Goal: Information Seeking & Learning: Learn about a topic

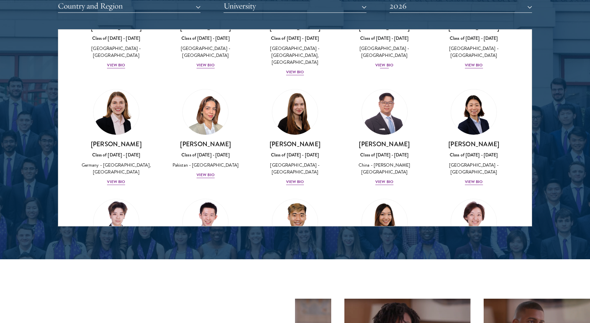
scroll to position [1549, 0]
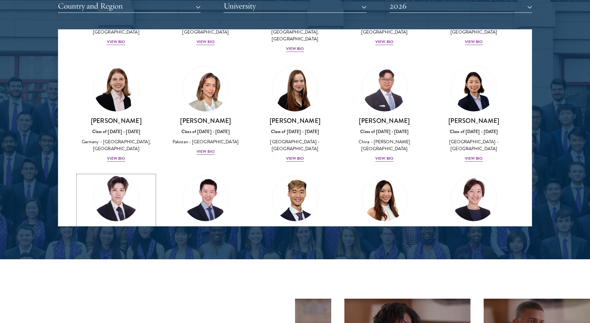
click at [128, 227] on div "[PERSON_NAME] Class of [DATE] - [DATE] [GEOGRAPHIC_DATA] - [GEOGRAPHIC_DATA][US…" at bounding box center [116, 253] width 76 height 53
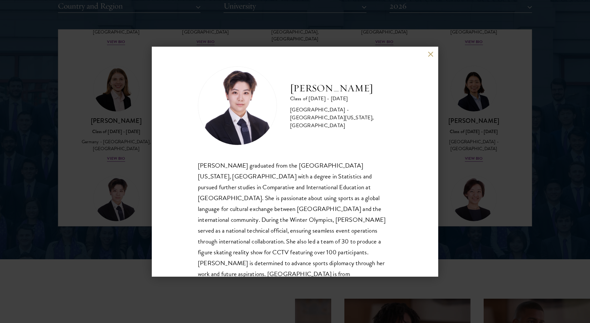
click at [129, 198] on div "[PERSON_NAME] Class of [DATE] - [DATE] [GEOGRAPHIC_DATA] - [GEOGRAPHIC_DATA][US…" at bounding box center [295, 161] width 590 height 323
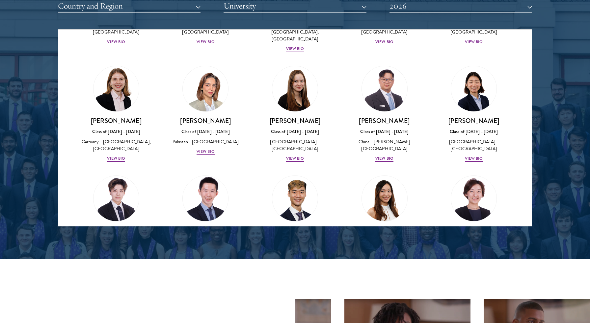
click at [194, 227] on h3 "[PERSON_NAME]" at bounding box center [205, 231] width 76 height 8
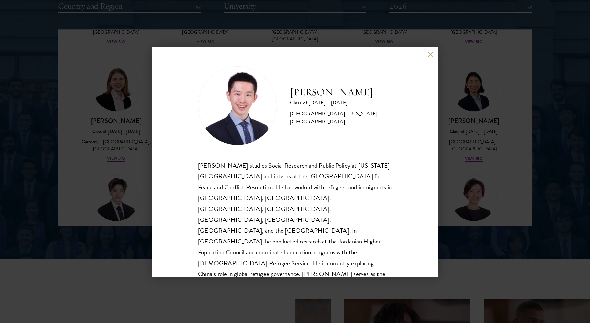
click at [429, 54] on button at bounding box center [430, 55] width 6 height 6
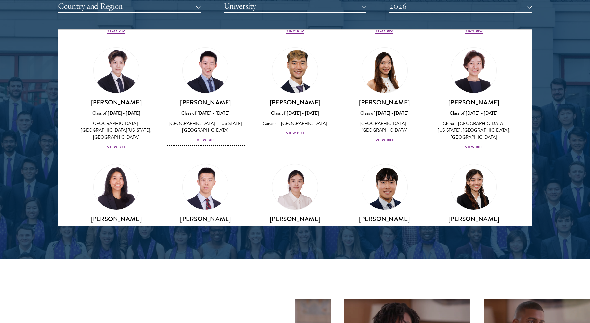
scroll to position [1634, 0]
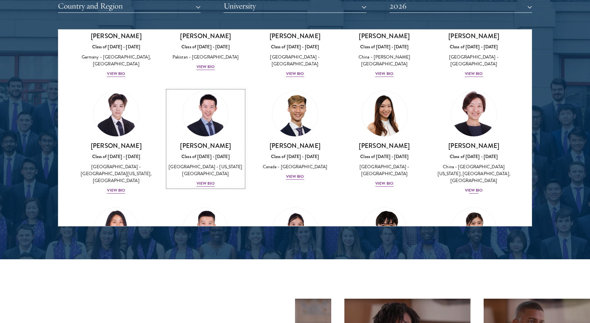
click at [478, 188] on div "View Bio" at bounding box center [474, 191] width 18 height 6
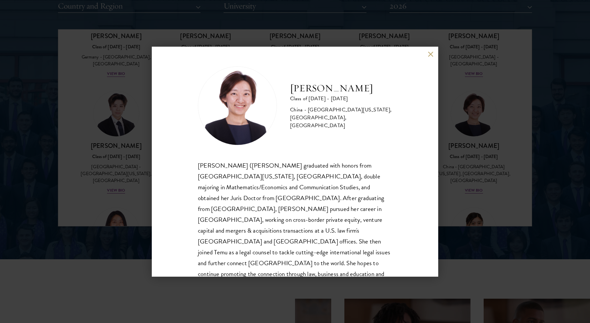
click at [431, 51] on div "[PERSON_NAME] Class of [DATE] - [DATE] [GEOGRAPHIC_DATA] - [GEOGRAPHIC_DATA][US…" at bounding box center [295, 162] width 286 height 230
click at [428, 54] on button at bounding box center [430, 55] width 6 height 6
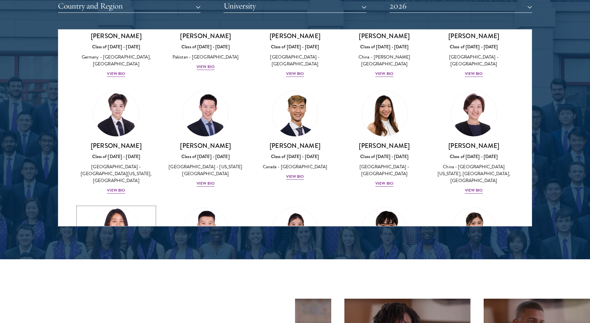
click at [141, 259] on div "[PERSON_NAME] Class of [DATE] - [DATE] [GEOGRAPHIC_DATA] - [GEOGRAPHIC_DATA][US…" at bounding box center [116, 282] width 76 height 46
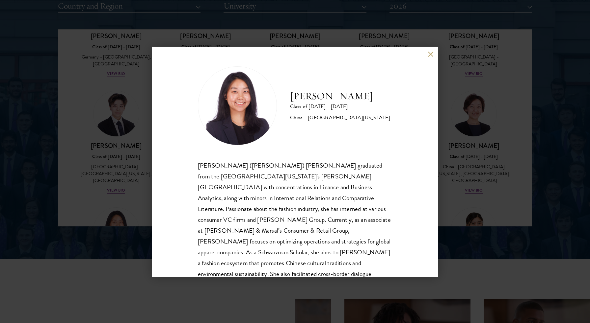
scroll to position [10, 0]
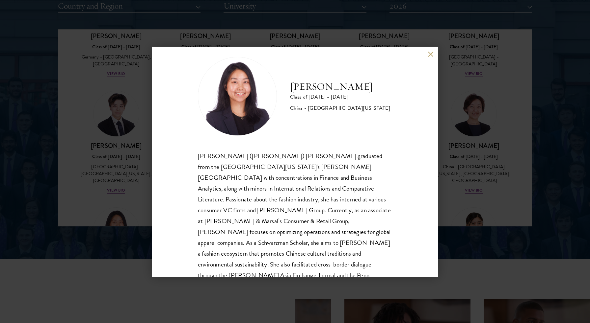
click at [427, 55] on button at bounding box center [430, 55] width 6 height 6
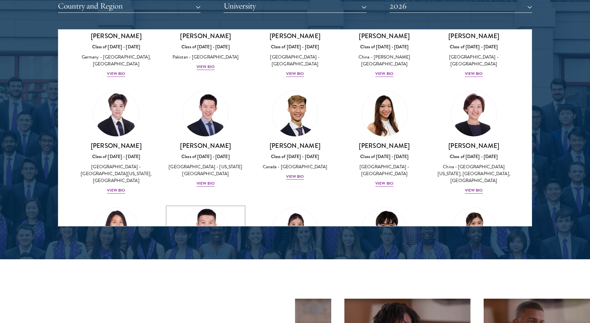
click at [215, 280] on div "China - [GEOGRAPHIC_DATA]" at bounding box center [205, 283] width 76 height 7
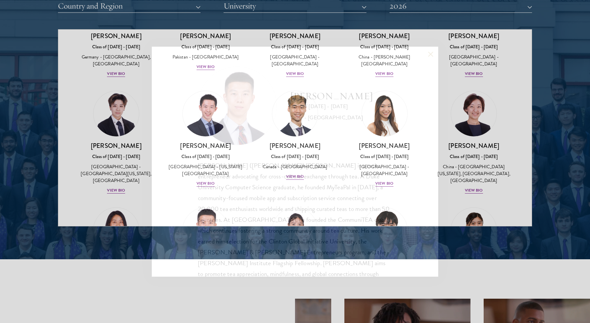
scroll to position [15, 0]
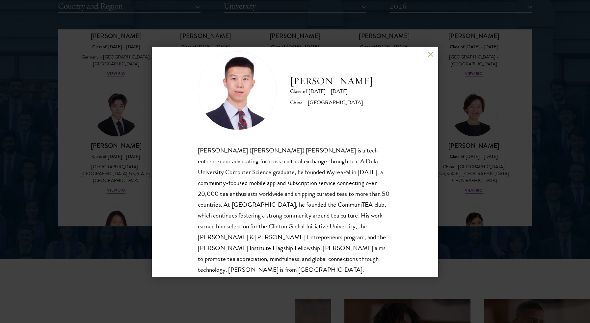
click at [428, 55] on button at bounding box center [430, 55] width 6 height 6
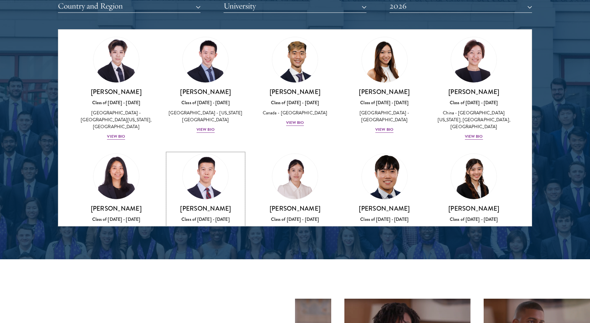
scroll to position [1695, 0]
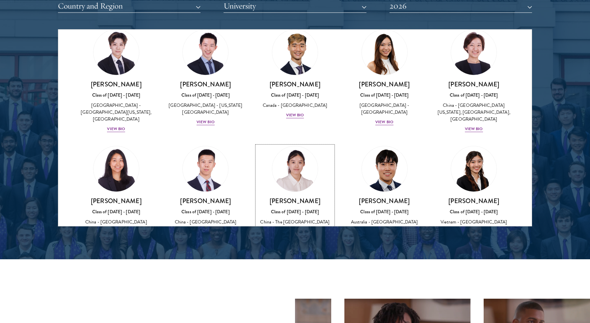
click at [312, 219] on div "China - The [GEOGRAPHIC_DATA]" at bounding box center [295, 222] width 76 height 7
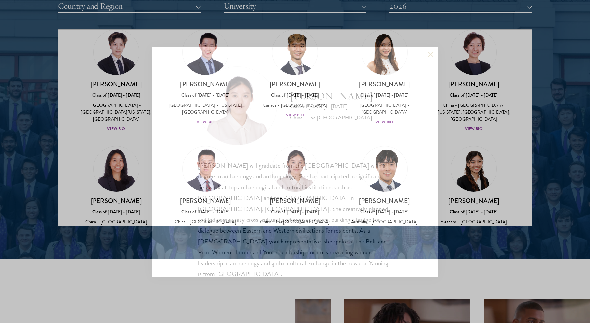
scroll to position [1, 0]
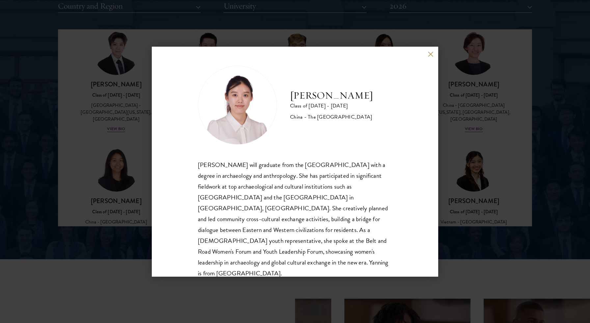
click at [435, 49] on div "[PERSON_NAME] Class of [DATE] - [DATE] [GEOGRAPHIC_DATA] - The [GEOGRAPHIC_DATA…" at bounding box center [295, 162] width 286 height 230
click at [431, 53] on button at bounding box center [430, 55] width 6 height 6
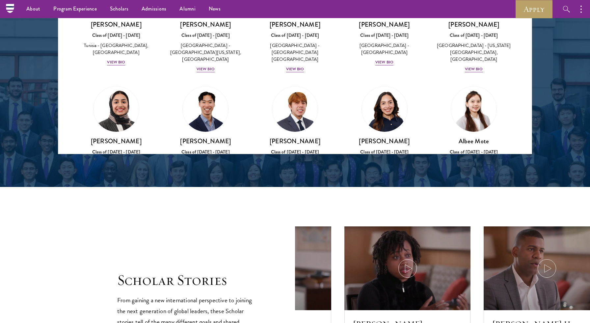
scroll to position [2114, 0]
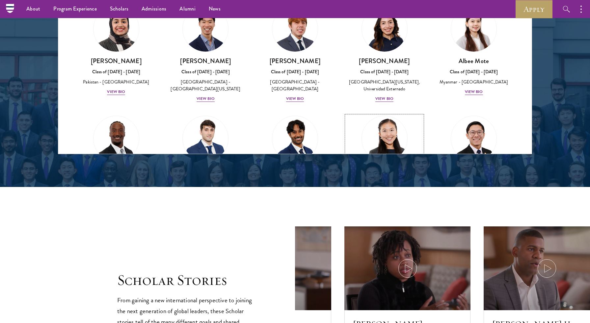
click at [390, 167] on div "[PERSON_NAME] Class of [DATE] - [DATE] [GEOGRAPHIC_DATA] - [GEOGRAPHIC_DATA] Vi…" at bounding box center [384, 190] width 76 height 46
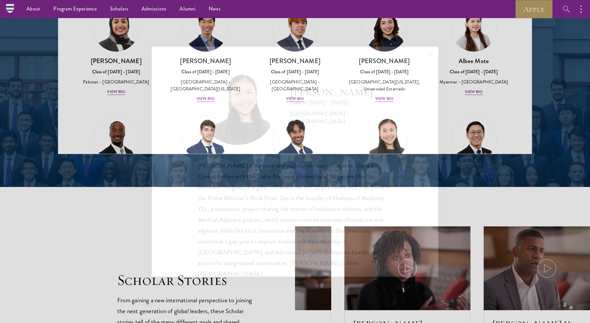
scroll to position [1, 0]
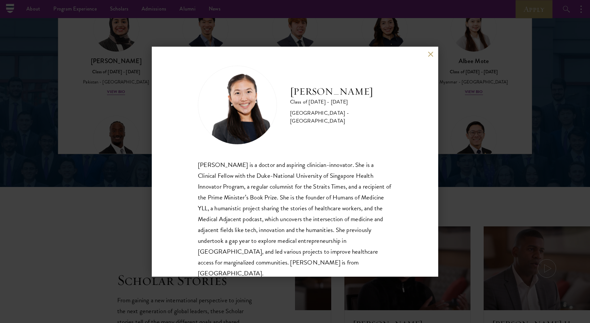
click at [429, 52] on button at bounding box center [430, 55] width 6 height 6
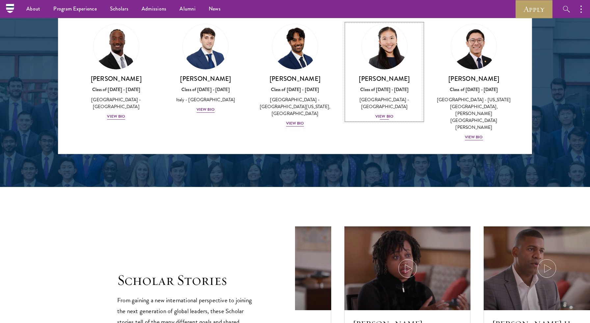
scroll to position [2385, 0]
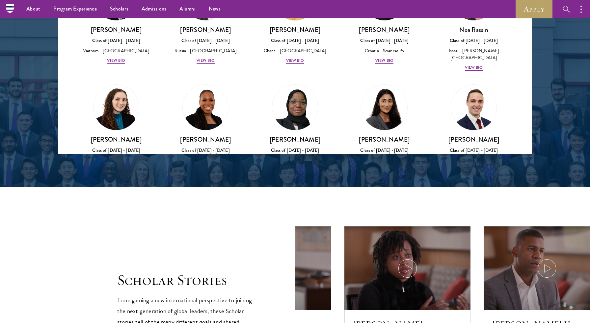
click at [301, 192] on img at bounding box center [295, 217] width 50 height 50
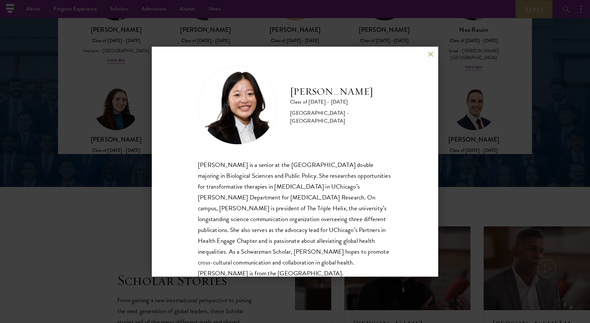
scroll to position [4, 0]
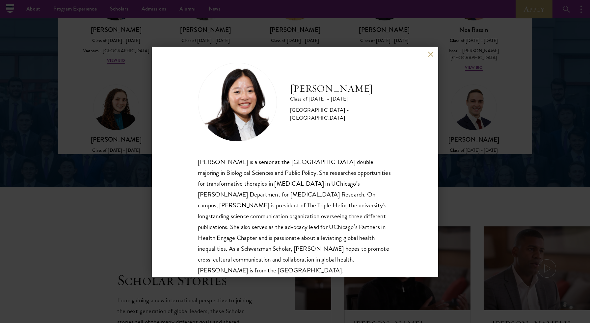
click at [431, 53] on button at bounding box center [430, 55] width 6 height 6
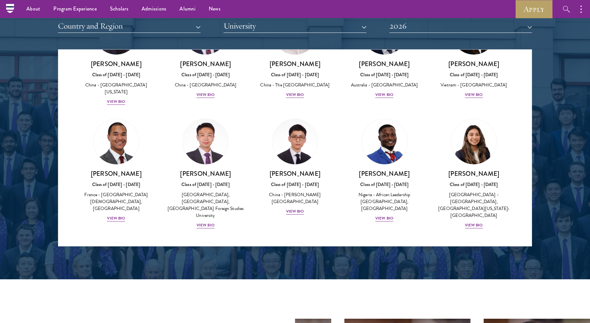
scroll to position [818, 0]
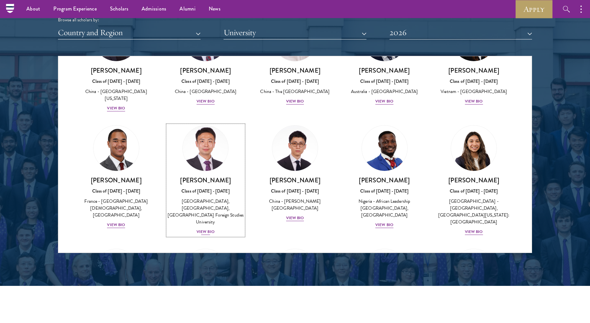
click at [190, 198] on div "[GEOGRAPHIC_DATA], [GEOGRAPHIC_DATA], [GEOGRAPHIC_DATA] Foreign Studies Univers…" at bounding box center [205, 212] width 76 height 28
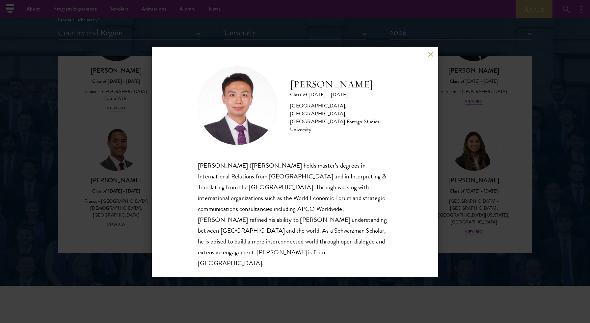
click at [427, 58] on div "[PERSON_NAME] Class of [DATE] - [DATE] [GEOGRAPHIC_DATA] - [GEOGRAPHIC_DATA], […" at bounding box center [295, 162] width 286 height 230
click at [429, 57] on button at bounding box center [430, 55] width 6 height 6
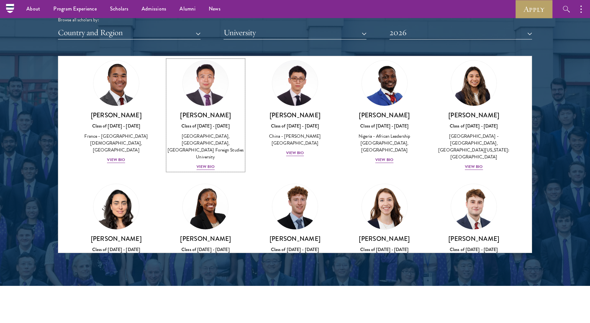
scroll to position [1953, 0]
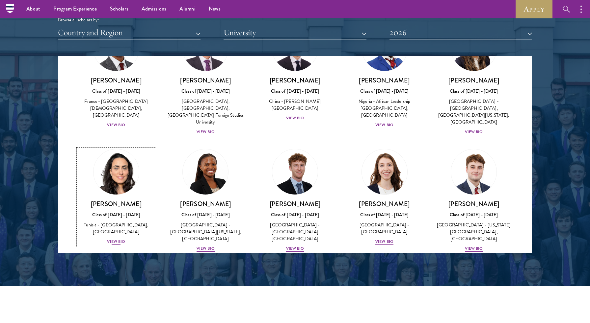
click at [136, 222] on div "Tunisia - [GEOGRAPHIC_DATA], [GEOGRAPHIC_DATA]" at bounding box center [116, 229] width 76 height 14
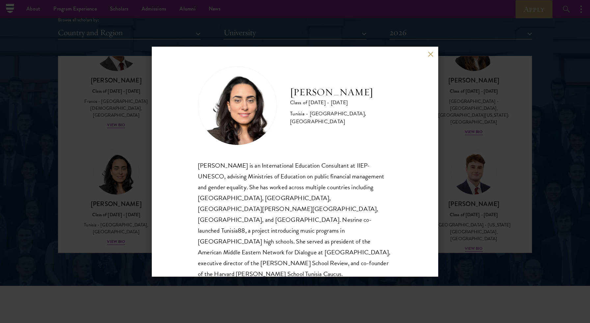
click at [429, 53] on button at bounding box center [430, 55] width 6 height 6
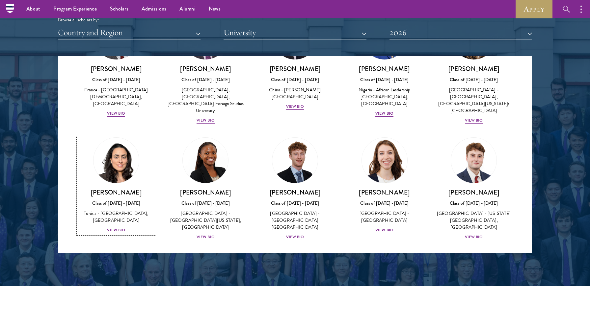
scroll to position [1964, 0]
click at [457, 210] on div "[GEOGRAPHIC_DATA] - [US_STATE][GEOGRAPHIC_DATA], [GEOGRAPHIC_DATA]" at bounding box center [473, 220] width 76 height 21
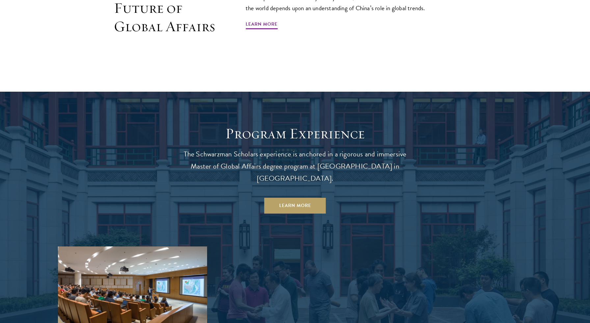
scroll to position [604, 0]
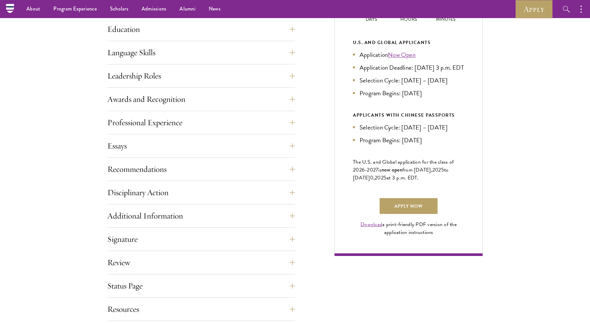
scroll to position [284, 0]
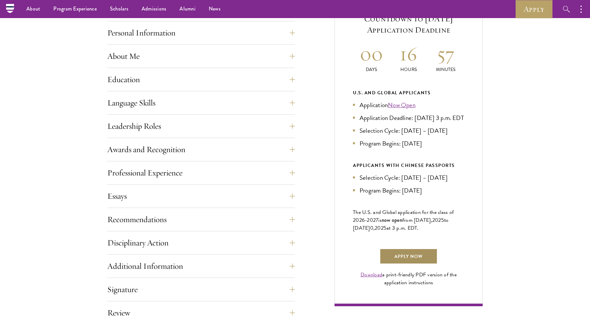
click at [413, 265] on link "Apply Now" at bounding box center [408, 257] width 58 height 16
